Goal: Task Accomplishment & Management: Manage account settings

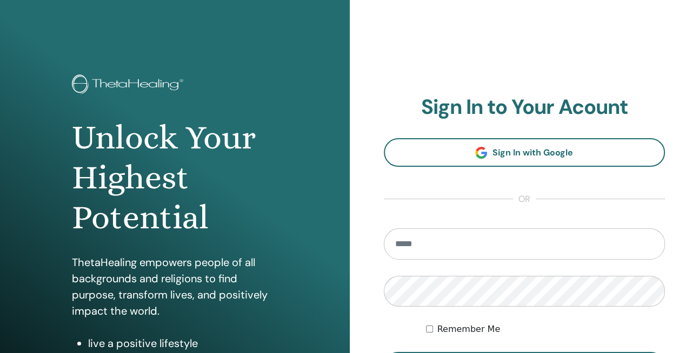
click at [436, 244] on input "email" at bounding box center [524, 244] width 281 height 31
type input "**********"
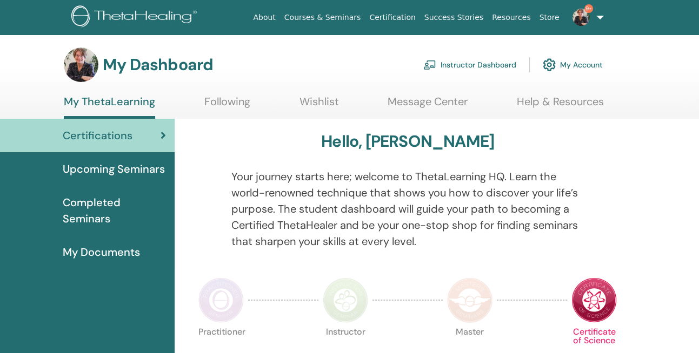
click at [486, 64] on link "Instructor Dashboard" at bounding box center [469, 65] width 93 height 24
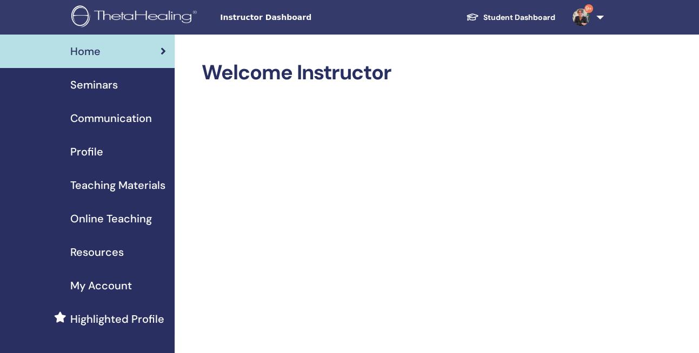
click at [100, 187] on span "Teaching Materials" at bounding box center [117, 185] width 95 height 16
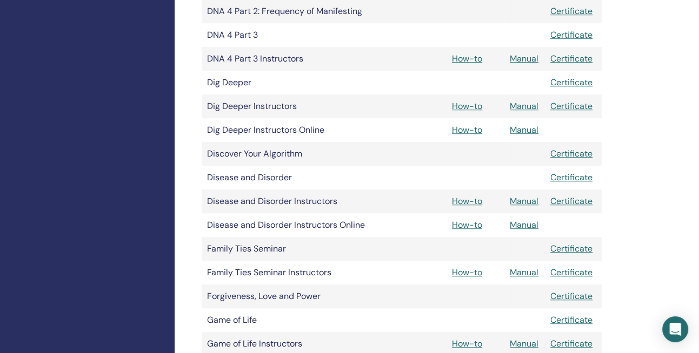
scroll to position [729, 0]
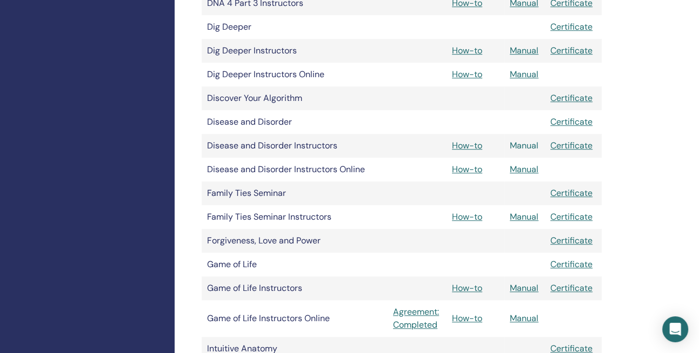
click at [523, 145] on link "Manual" at bounding box center [523, 145] width 29 height 11
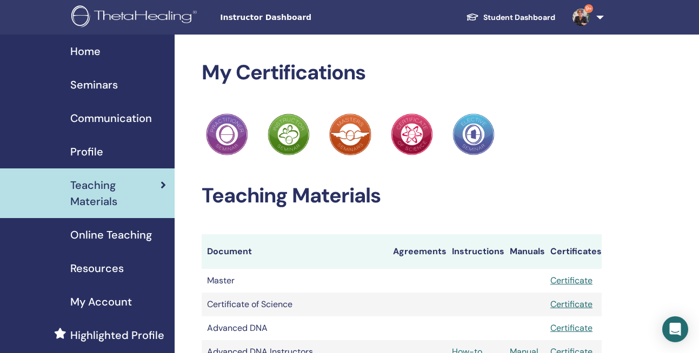
scroll to position [729, 0]
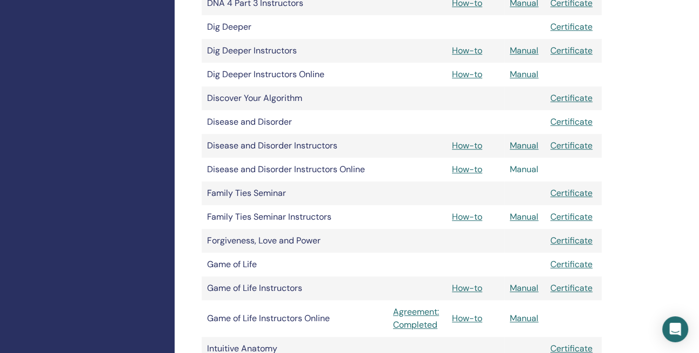
click at [516, 169] on link "Manual" at bounding box center [523, 169] width 29 height 11
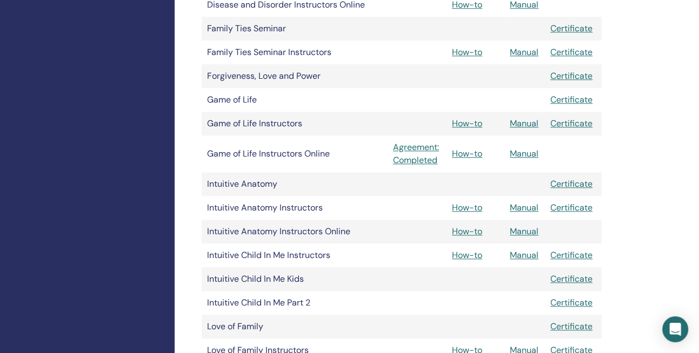
scroll to position [912, 0]
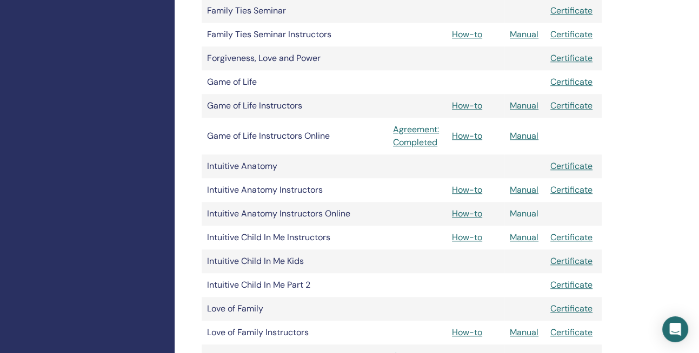
click at [520, 212] on link "Manual" at bounding box center [523, 213] width 29 height 11
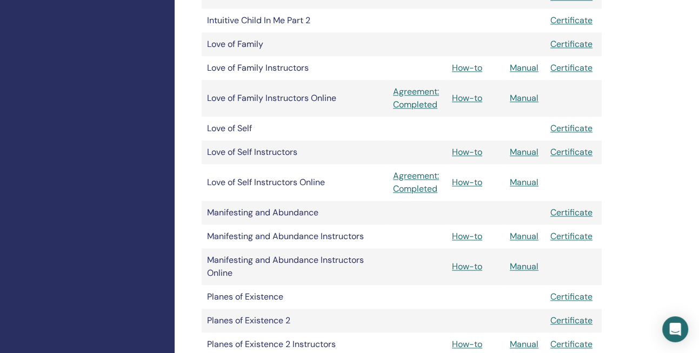
scroll to position [1178, 0]
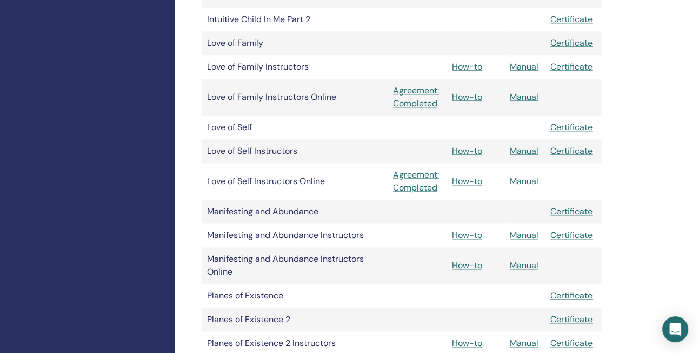
click at [529, 181] on link "Manual" at bounding box center [523, 181] width 29 height 11
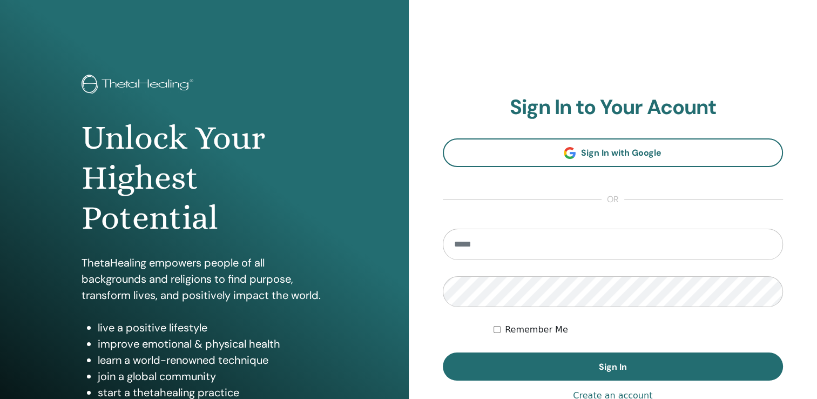
click at [478, 243] on input "email" at bounding box center [613, 244] width 341 height 31
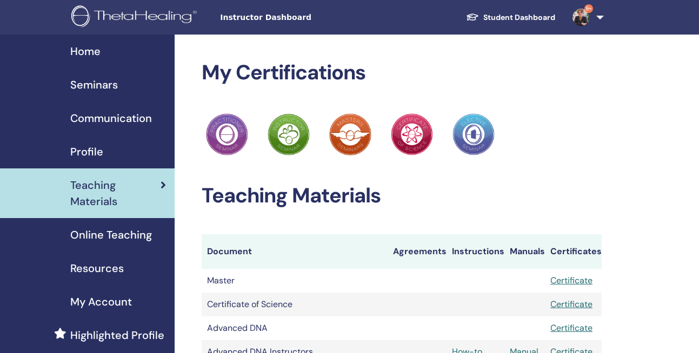
scroll to position [1178, 0]
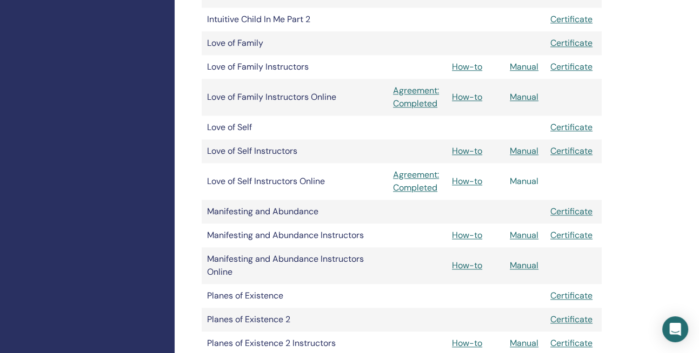
click at [529, 179] on link "Manual" at bounding box center [523, 181] width 29 height 11
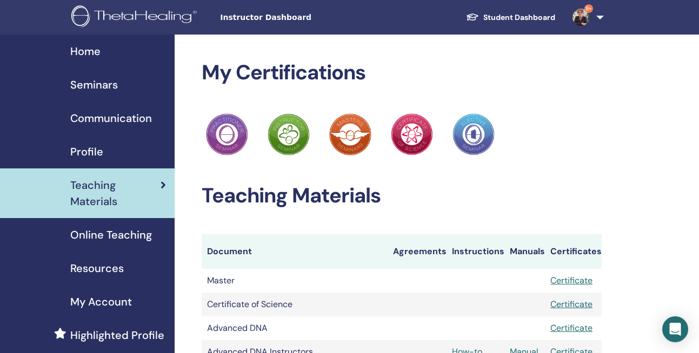
scroll to position [1178, 0]
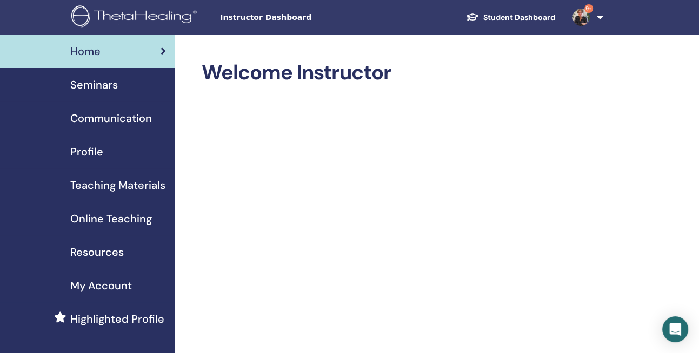
click at [90, 82] on span "Seminars" at bounding box center [94, 85] width 48 height 16
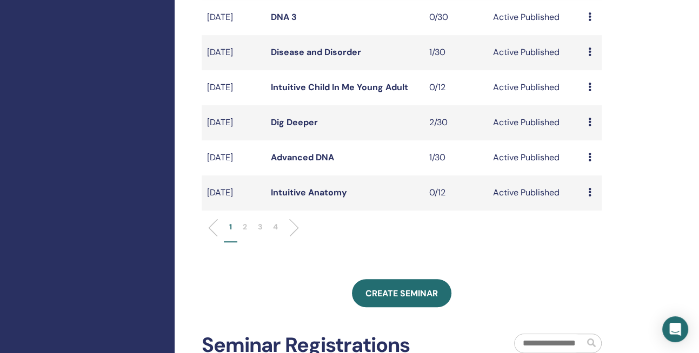
scroll to position [353, 0]
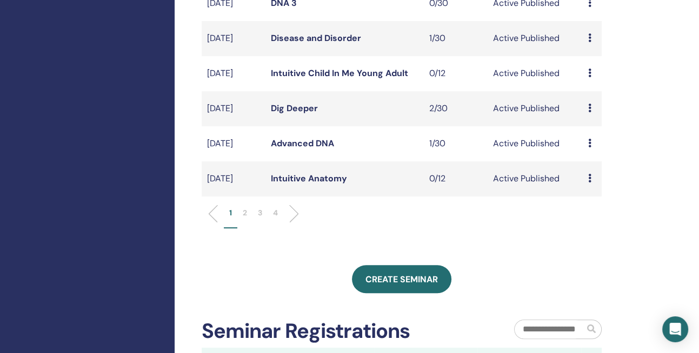
click at [305, 114] on link "Dig Deeper" at bounding box center [294, 108] width 47 height 11
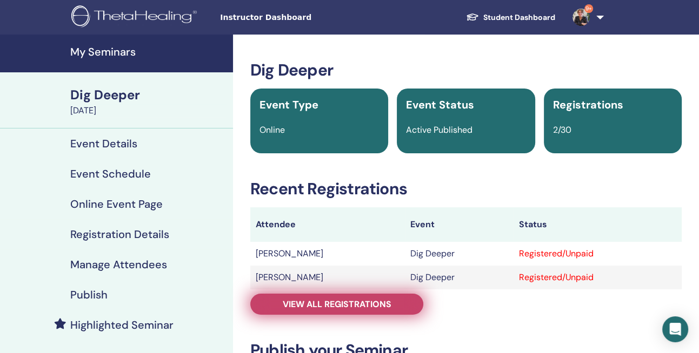
click at [354, 303] on span "View all registrations" at bounding box center [337, 304] width 109 height 11
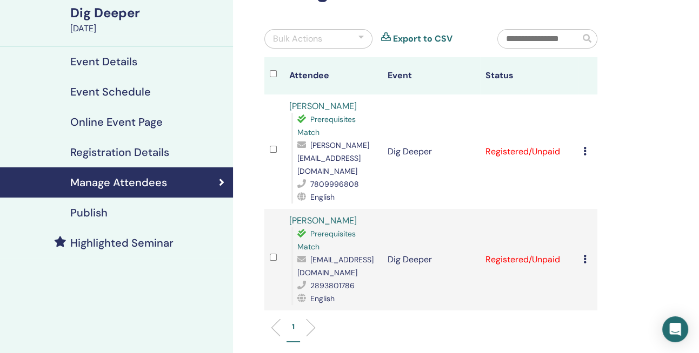
scroll to position [82, 0]
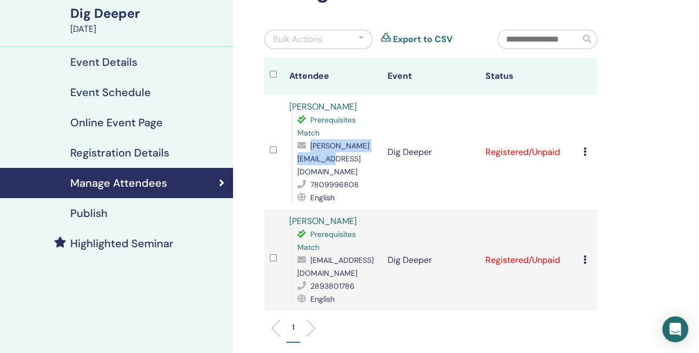
drag, startPoint x: 297, startPoint y: 159, endPoint x: 384, endPoint y: 159, distance: 86.4
click at [369, 159] on span "[PERSON_NAME][EMAIL_ADDRESS][DOMAIN_NAME]" at bounding box center [333, 159] width 72 height 36
copy span "[PERSON_NAME][EMAIL_ADDRESS][DOMAIN_NAME]"
